Goal: Find specific page/section: Find specific page/section

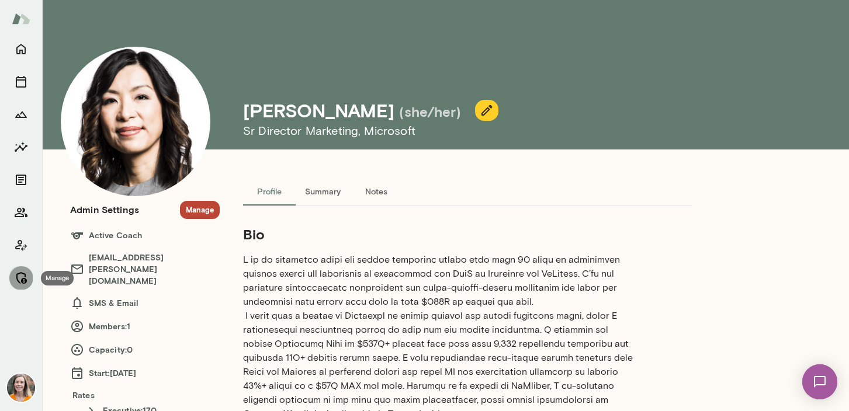
click at [22, 276] on icon "Manage" at bounding box center [21, 278] width 14 height 14
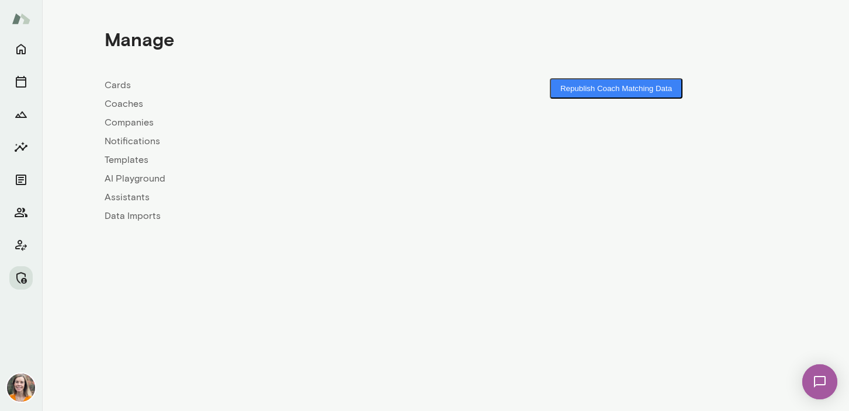
click at [121, 105] on link "Coaches" at bounding box center [275, 104] width 341 height 14
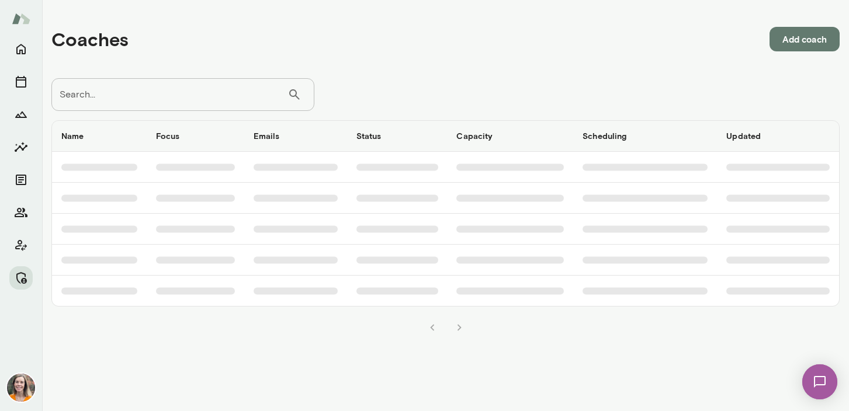
click at [152, 88] on input "Search..." at bounding box center [169, 94] width 236 height 33
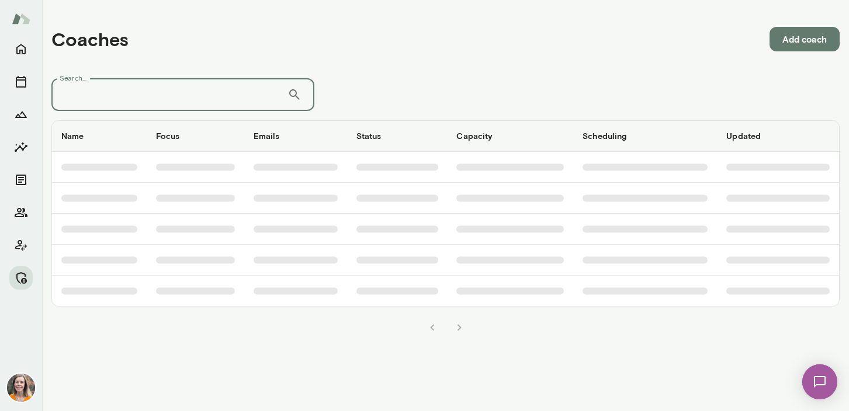
type input "*"
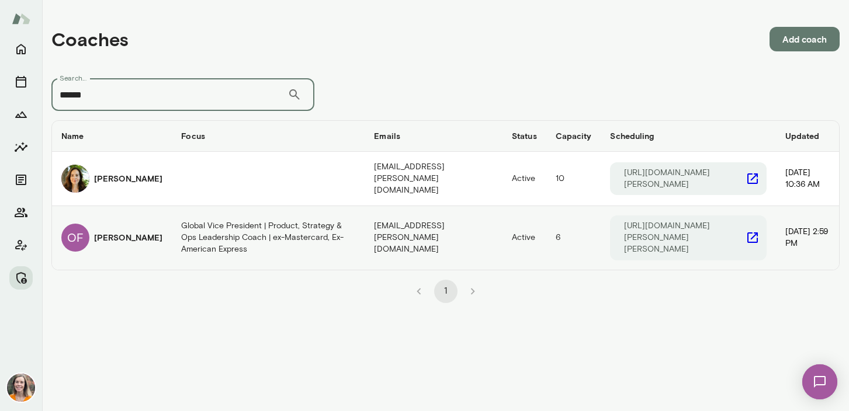
type input "******"
click at [127, 243] on div "OF Olivia Fournier" at bounding box center [111, 238] width 101 height 28
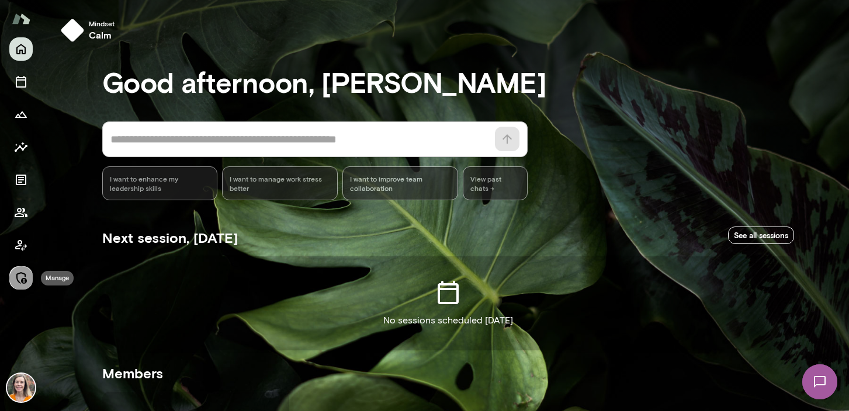
click at [19, 279] on icon "Manage" at bounding box center [21, 278] width 14 height 14
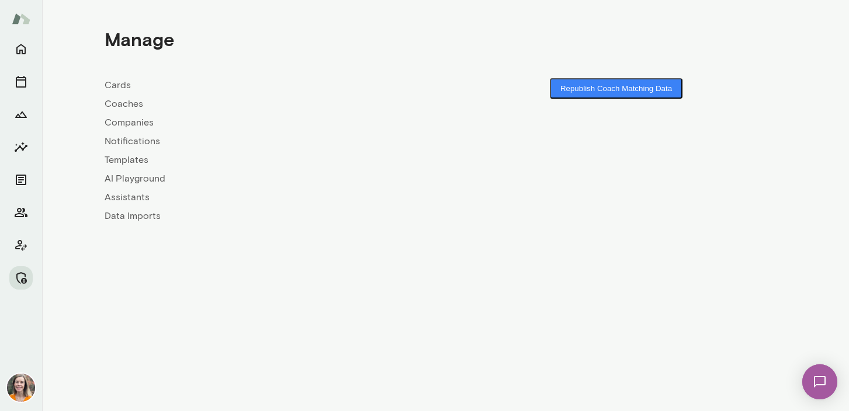
click at [124, 123] on link "Companies" at bounding box center [275, 123] width 341 height 14
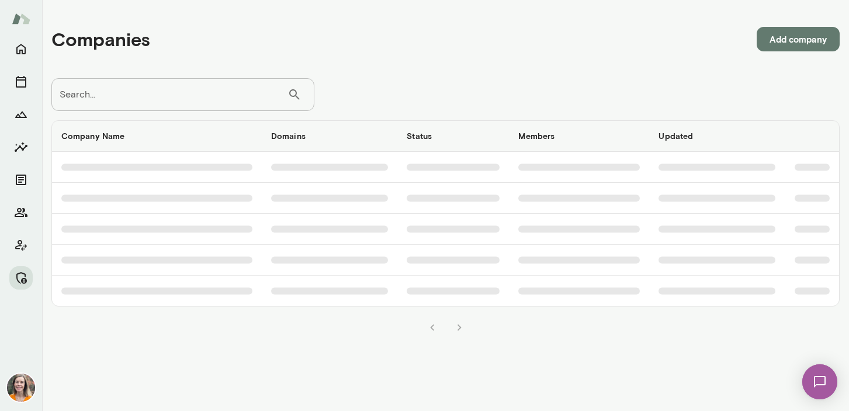
click at [132, 98] on input "Search..." at bounding box center [169, 94] width 236 height 33
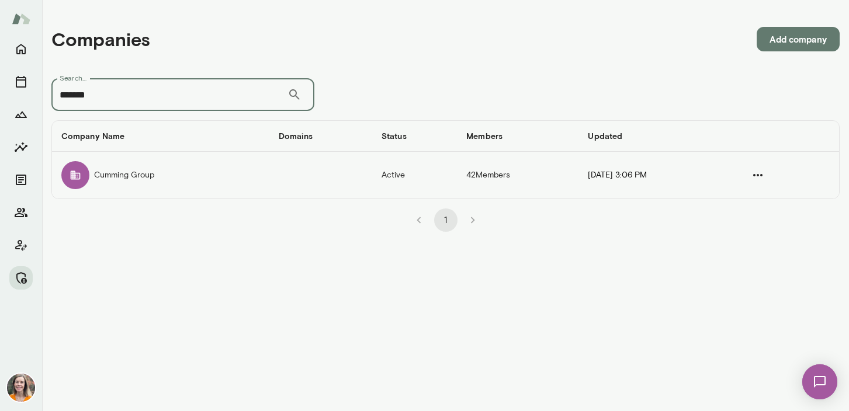
type input "*******"
click at [153, 168] on td "Cumming Group" at bounding box center [160, 175] width 217 height 47
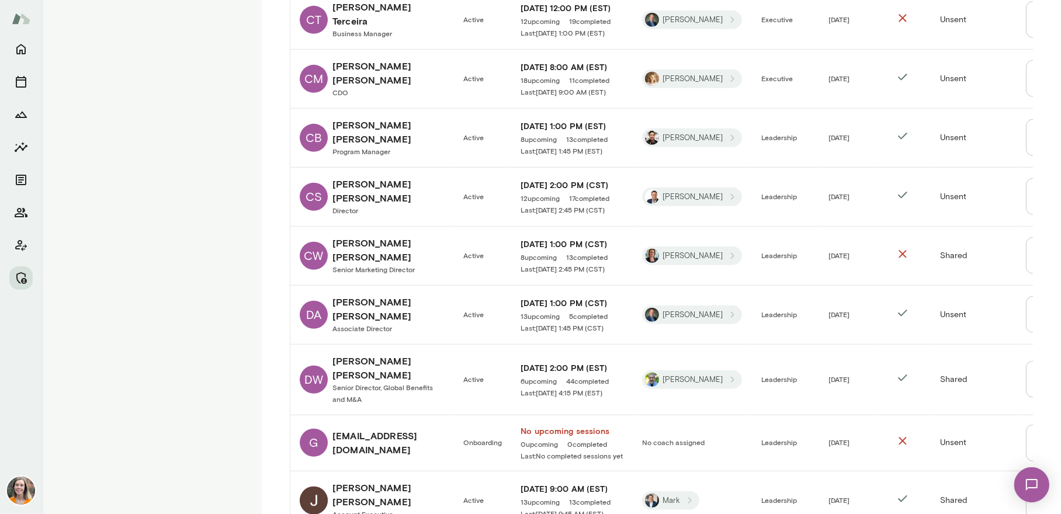
scroll to position [996, 0]
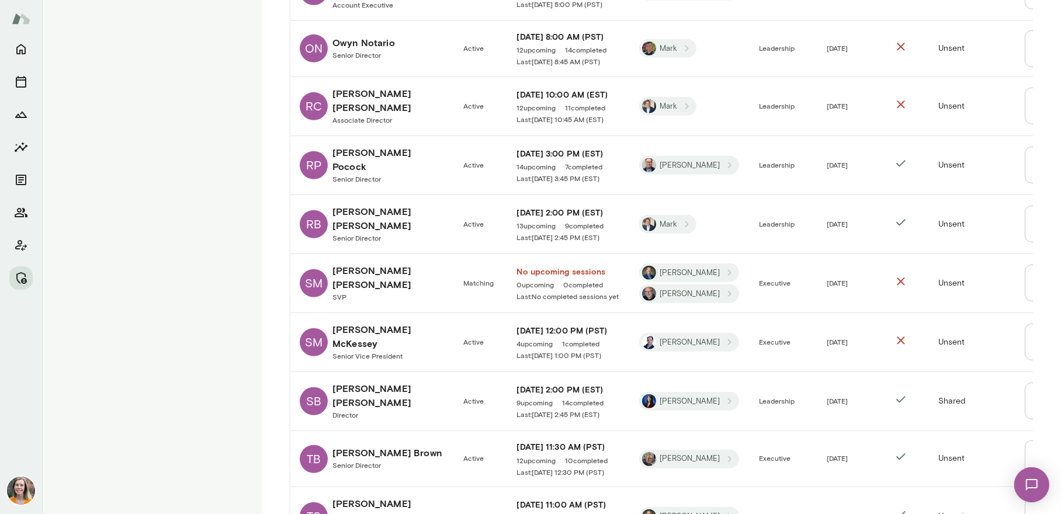
scroll to position [999, 0]
